Goal: Navigation & Orientation: Find specific page/section

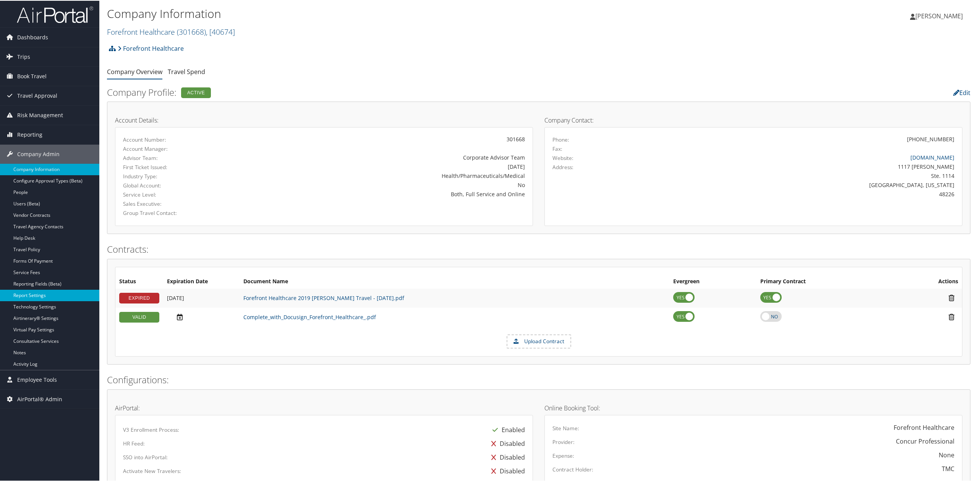
click at [52, 299] on link "Report Settings" at bounding box center [49, 294] width 99 height 11
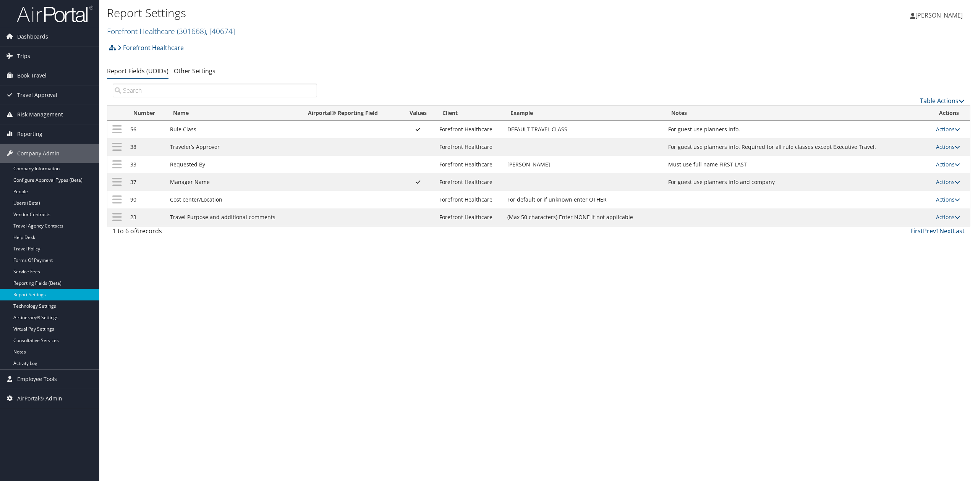
click at [205, 277] on div "Report Settings Forefront Healthcare ( 301668 ) , [ 40674 ] Forefront Healthcar…" at bounding box center [538, 240] width 878 height 481
drag, startPoint x: 130, startPoint y: 202, endPoint x: 288, endPoint y: 228, distance: 159.9
click at [288, 226] on tbody "56 Rule Class Forefront Healthcare DEFAULT TRAVEL CLASS For guest use planners …" at bounding box center [538, 173] width 862 height 105
click at [225, 249] on div "Report Settings Forefront Healthcare ( 301668 ) , [ 40674 ] Forefront Healthcar…" at bounding box center [538, 240] width 878 height 481
drag, startPoint x: 128, startPoint y: 201, endPoint x: 229, endPoint y: 197, distance: 100.9
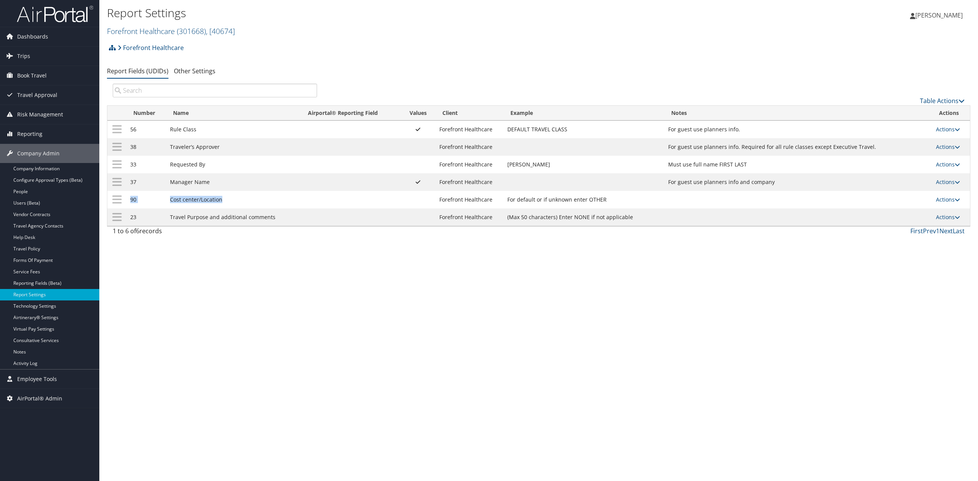
click at [229, 197] on tr "90 Cost center/Location Forefront Healthcare For default or if unknown enter OT…" at bounding box center [538, 200] width 862 height 18
copy tr "90 Cost center/Location"
click at [261, 288] on div "Report Settings Forefront Healthcare ( 301668 ) , [ 40674 ] Forefront Healthcar…" at bounding box center [538, 240] width 878 height 481
drag, startPoint x: 168, startPoint y: 202, endPoint x: 230, endPoint y: 201, distance: 61.9
click at [230, 201] on td "Cost center/Location" at bounding box center [233, 200] width 135 height 18
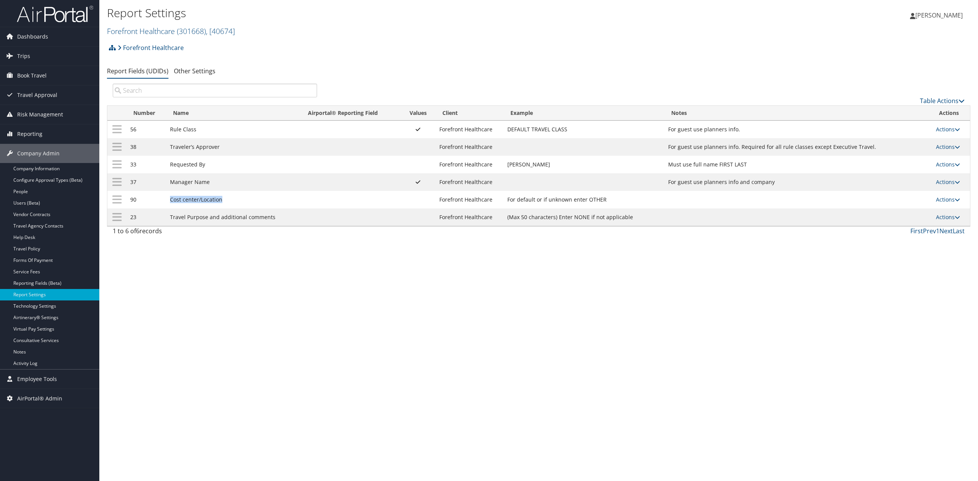
copy td "Cost center/Location"
drag, startPoint x: 168, startPoint y: 217, endPoint x: 273, endPoint y: 220, distance: 105.5
click at [273, 220] on td "Travel Purpose and additional comments" at bounding box center [233, 218] width 135 height 18
copy td "Travel Purpose and additional comments"
click at [233, 325] on div "Report Settings Forefront Healthcare ( 301668 ) , [ 40674 ] Forefront Healthcar…" at bounding box center [538, 240] width 878 height 481
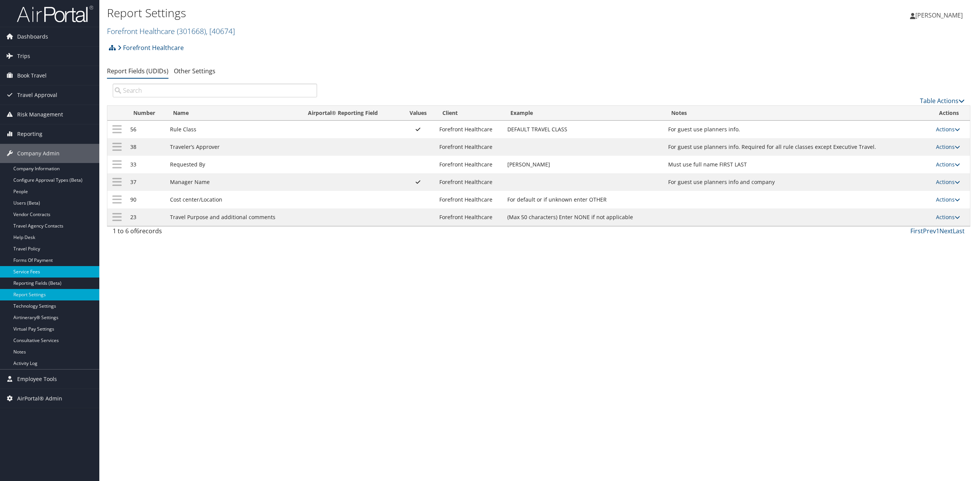
click at [61, 269] on link "Service Fees" at bounding box center [49, 271] width 99 height 11
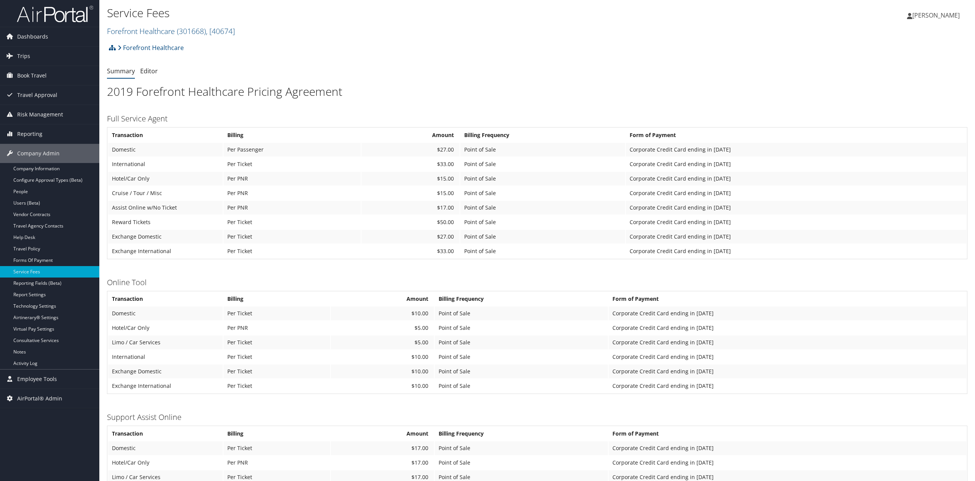
scroll to position [85, 0]
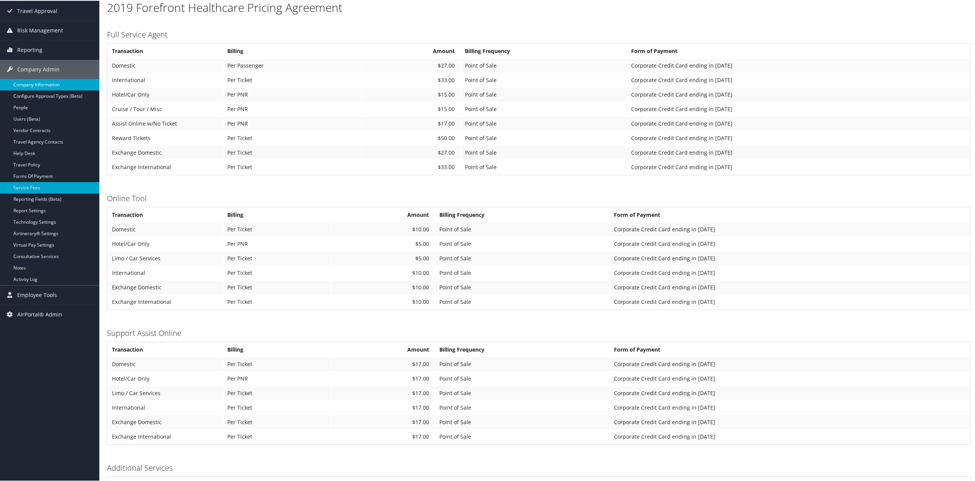
click at [48, 84] on link "Company Information" at bounding box center [49, 83] width 99 height 11
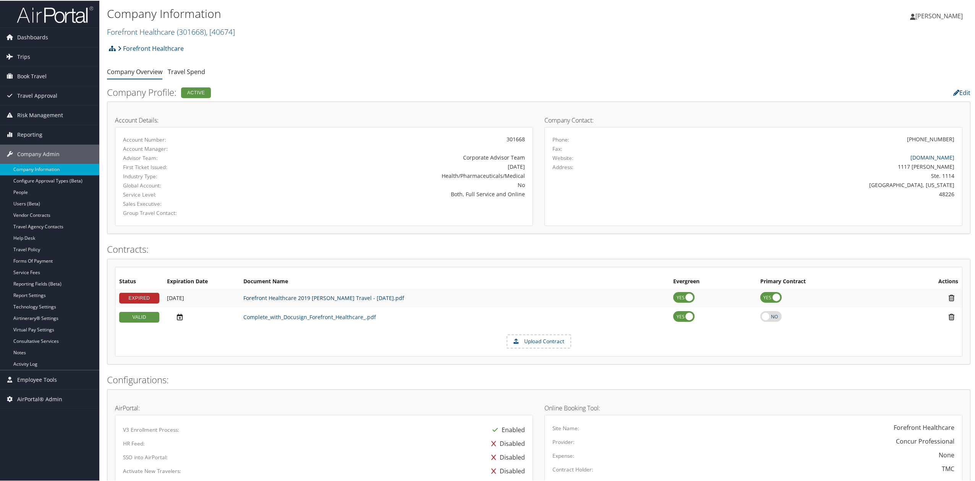
click at [327, 298] on link "Forefront Healthcare 2019 LOA -Christopherson Travel - 5-28-2019.pdf" at bounding box center [323, 297] width 161 height 7
click at [373, 294] on link "Forefront Healthcare 2019 LOA -Christopherson Travel - 5-28-2019.pdf" at bounding box center [323, 297] width 161 height 7
click at [40, 16] on img at bounding box center [55, 14] width 76 height 18
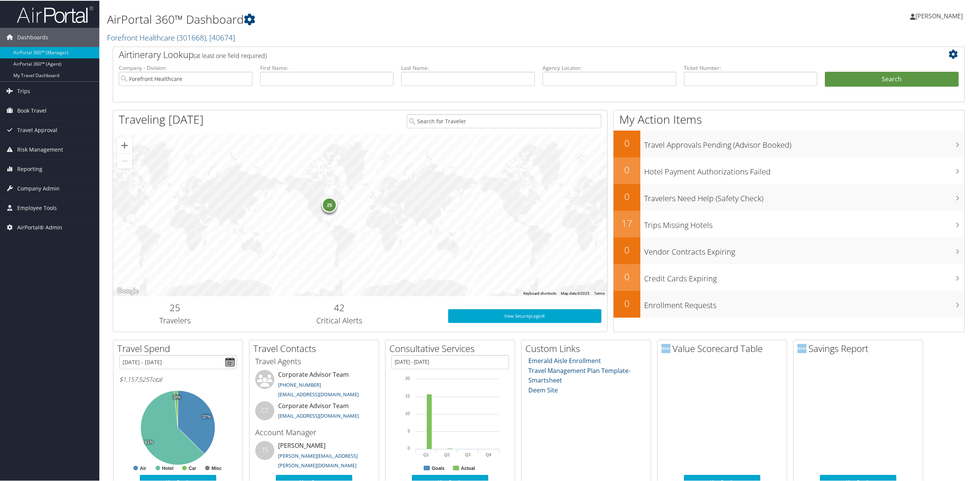
click at [25, 315] on div "Dashboards AirPortal 360™ (Manager) AirPortal 360™ (Agent) My Travel Dashboard …" at bounding box center [489, 328] width 978 height 657
click at [20, 286] on div "Dashboards AirPortal 360™ (Manager) AirPortal 360™ (Agent) My Travel Dashboard …" at bounding box center [489, 328] width 978 height 657
